Goal: Task Accomplishment & Management: Manage account settings

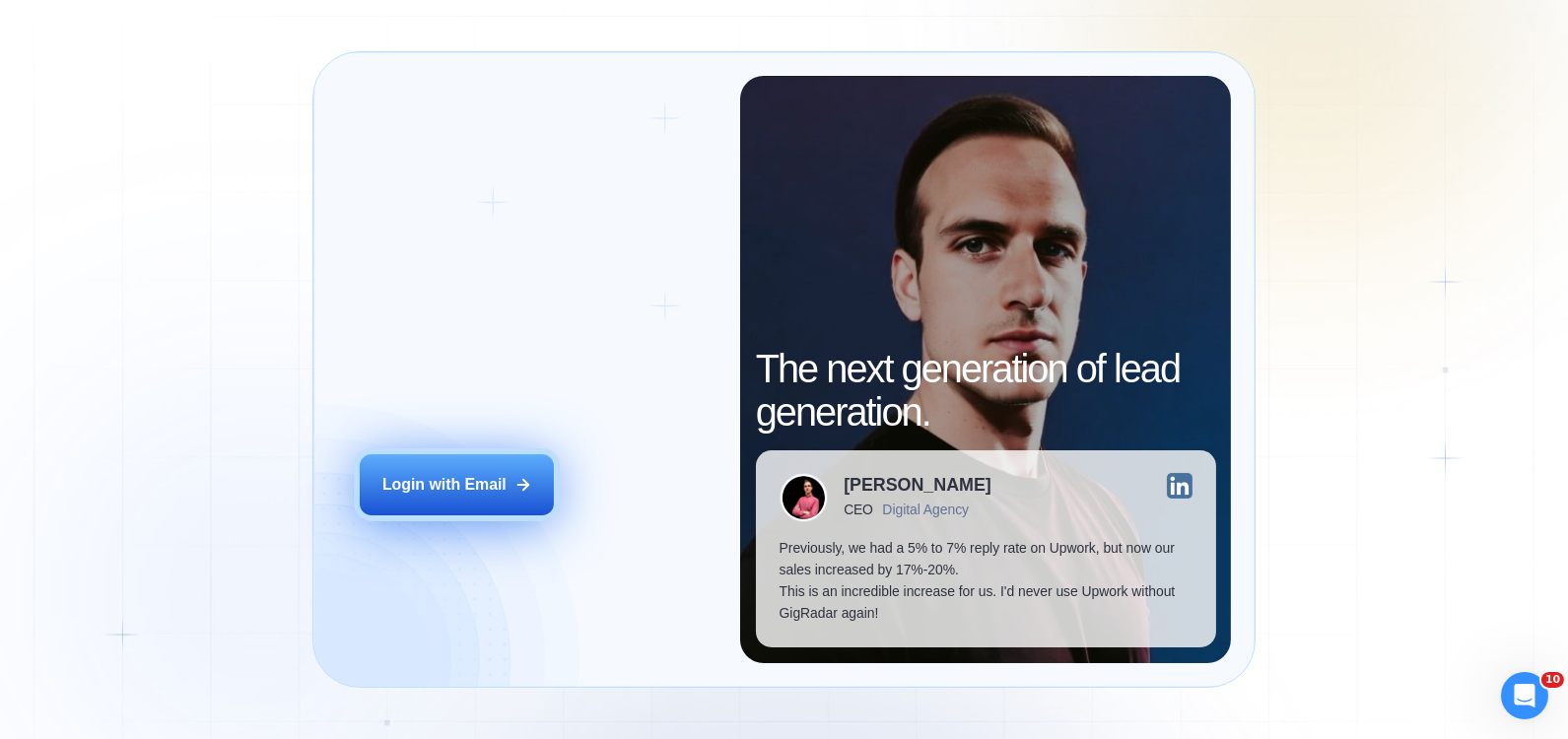
click at [492, 477] on div "Login with Email" at bounding box center [443, 485] width 124 height 22
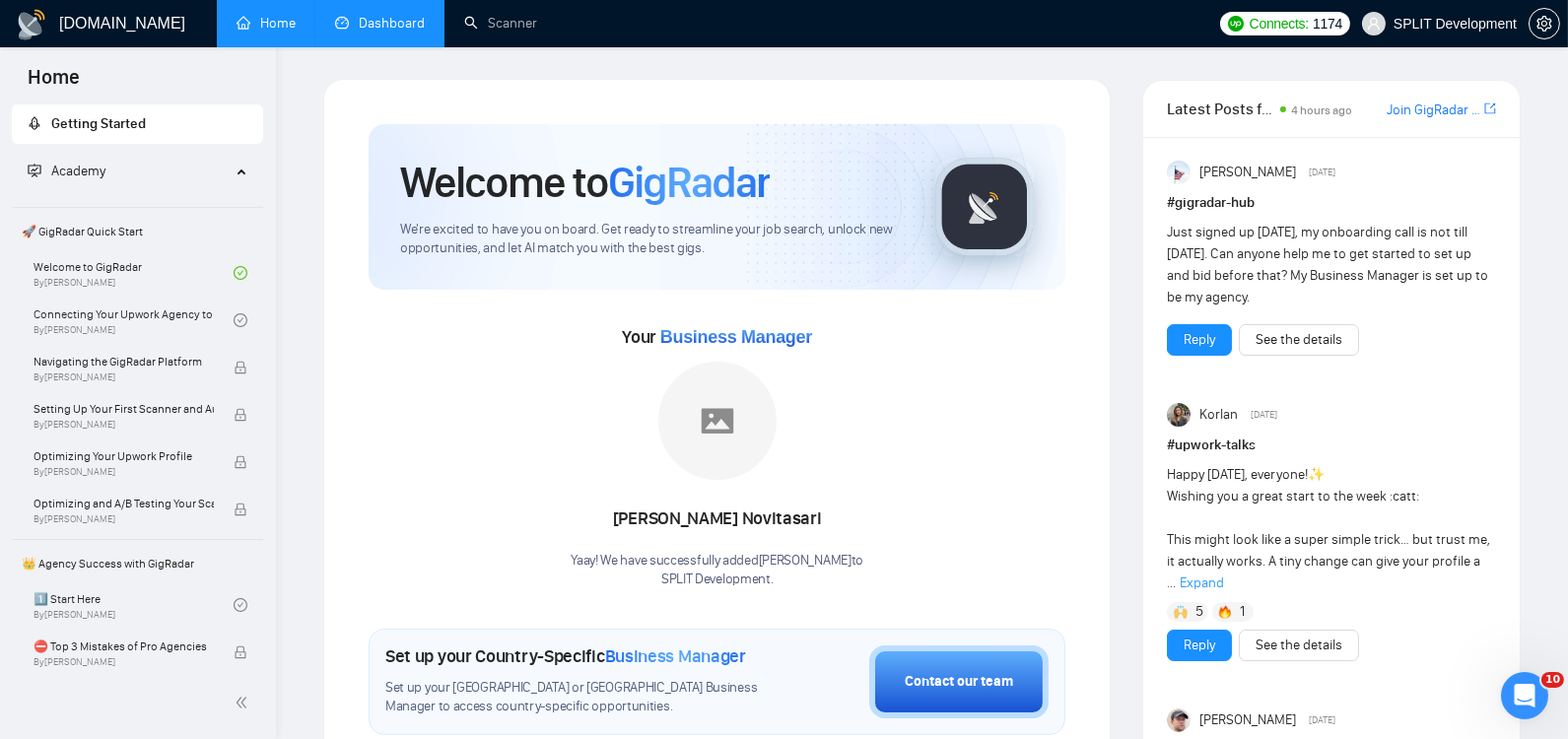
click at [373, 25] on link "Dashboard" at bounding box center [380, 23] width 89 height 17
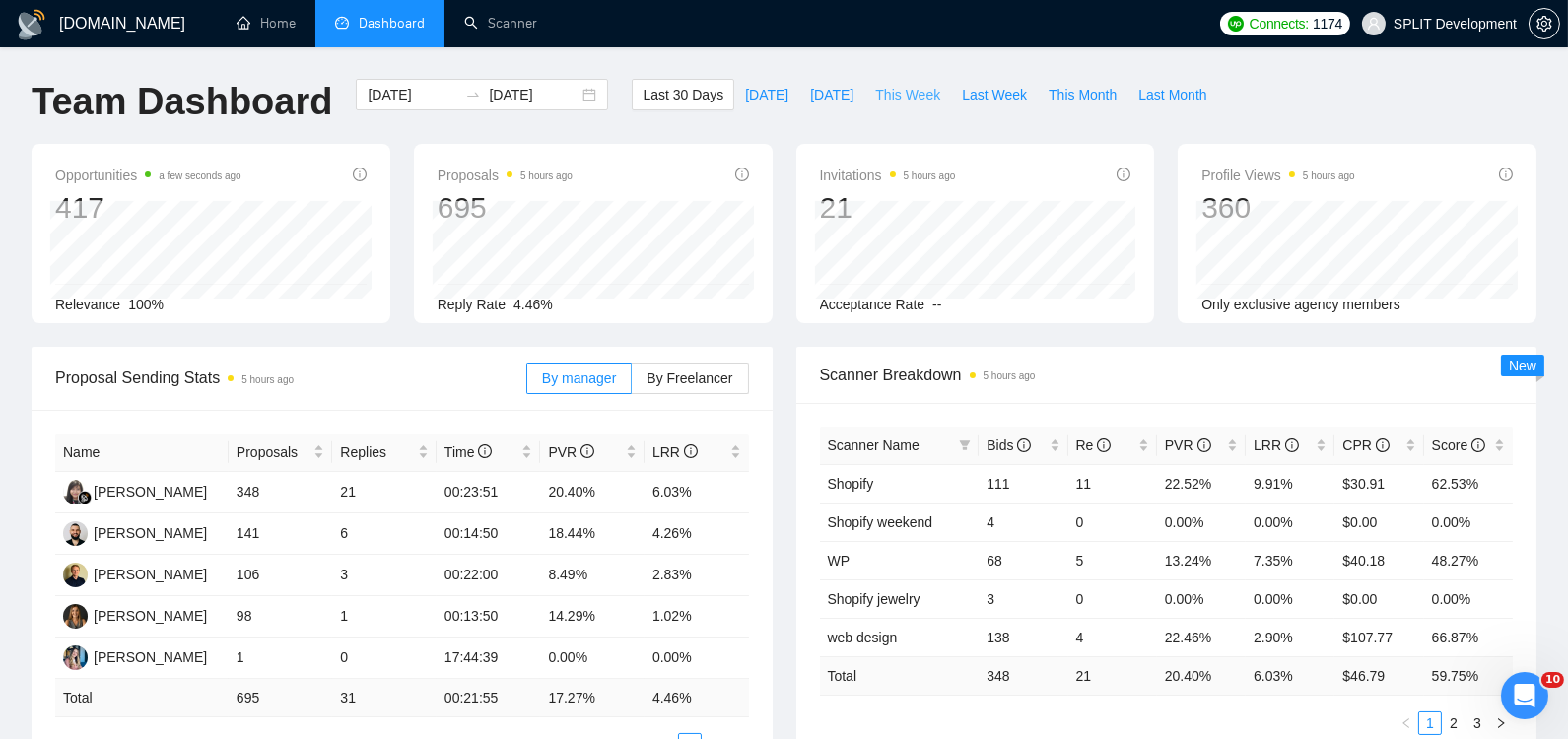
click at [917, 97] on span "This Week" at bounding box center [907, 94] width 65 height 22
type input "[DATE]"
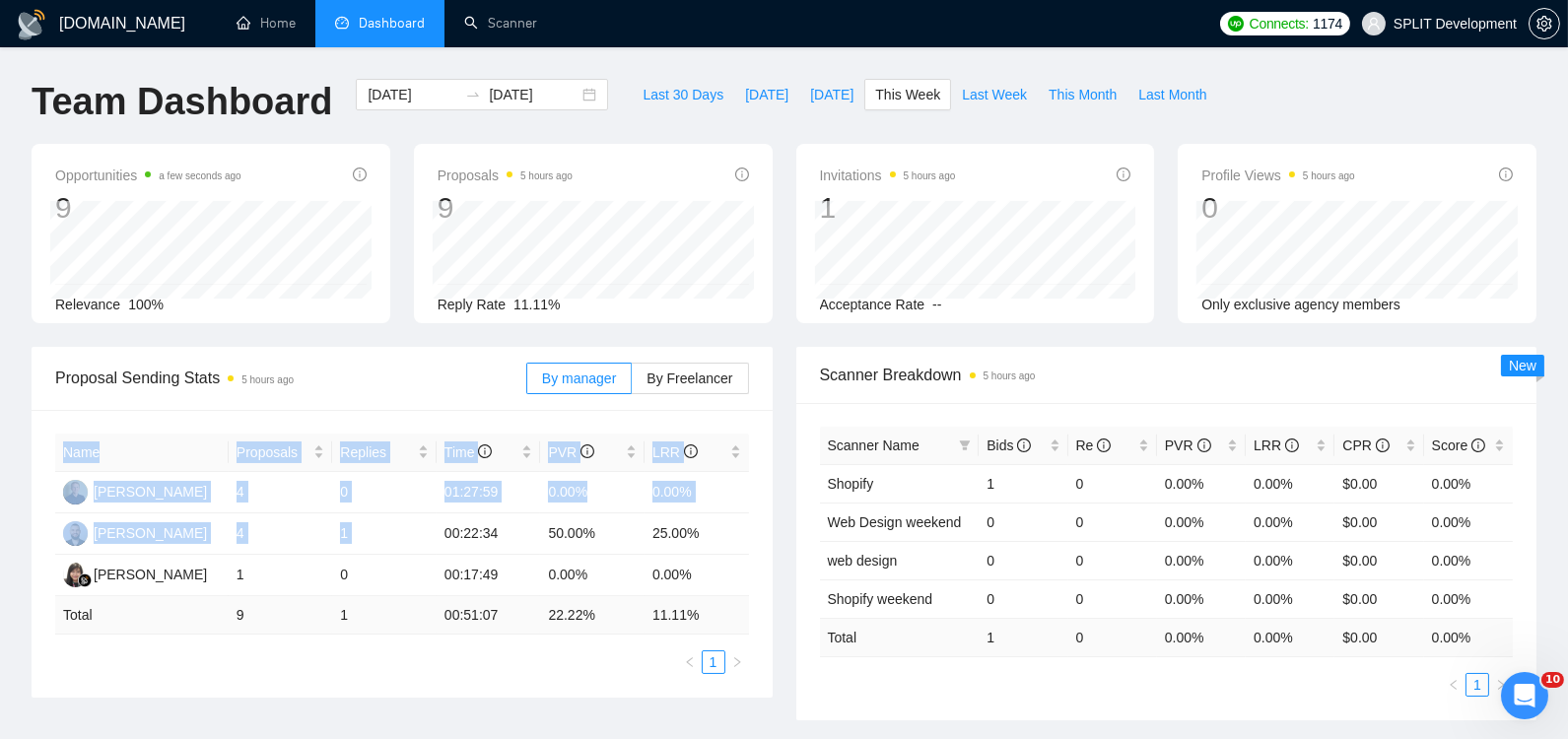
drag, startPoint x: 444, startPoint y: 530, endPoint x: 754, endPoint y: 532, distance: 310.0
click at [754, 531] on div "Name Proposals Replies Time PVR LRR [PERSON_NAME] 4 0 01:27:59 0.00% 0.00% [PER…" at bounding box center [402, 554] width 741 height 288
click at [772, 528] on div "Proposal Sending Stats 5 hours ago By manager By Freelancer Name Proposals Repl…" at bounding box center [402, 523] width 765 height 351
